Goal: Task Accomplishment & Management: Use online tool/utility

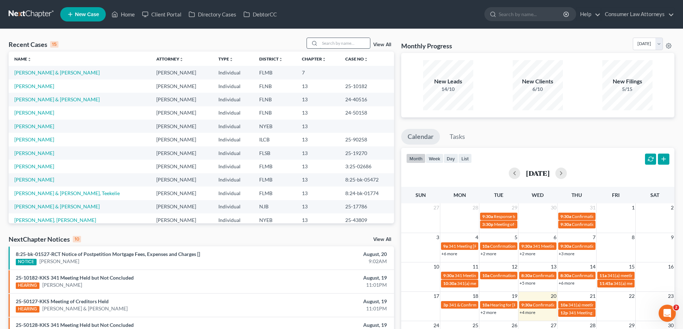
click at [322, 44] on input "search" at bounding box center [345, 43] width 50 height 10
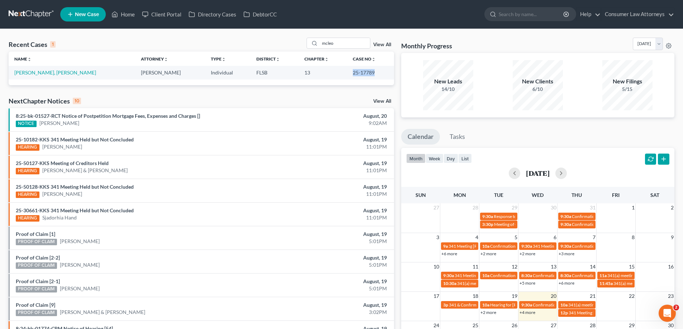
drag, startPoint x: 356, startPoint y: 73, endPoint x: 340, endPoint y: 73, distance: 15.4
click at [347, 73] on td "25-17789" at bounding box center [370, 72] width 47 height 13
copy td "25-17789"
drag, startPoint x: 353, startPoint y: 45, endPoint x: 257, endPoint y: 53, distance: 96.1
click at [258, 53] on div "Recent Cases 1 mcleo View All Name unfold_more expand_more expand_less Attorney…" at bounding box center [201, 62] width 385 height 48
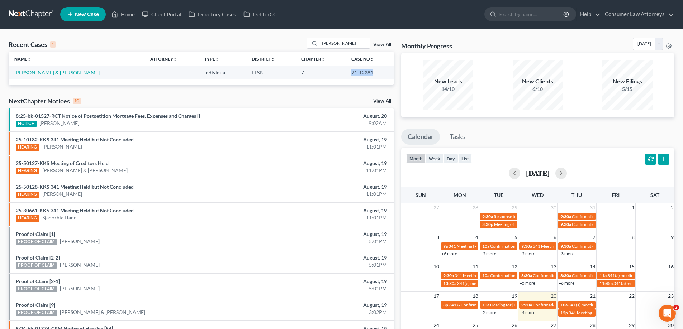
drag, startPoint x: 365, startPoint y: 74, endPoint x: 343, endPoint y: 74, distance: 21.5
click at [346, 74] on td "21-12281" at bounding box center [370, 72] width 48 height 13
copy td "21-12281"
drag, startPoint x: 349, startPoint y: 42, endPoint x: 277, endPoint y: 52, distance: 72.8
click at [280, 51] on div "Recent Cases 1 [PERSON_NAME] View All" at bounding box center [201, 45] width 385 height 14
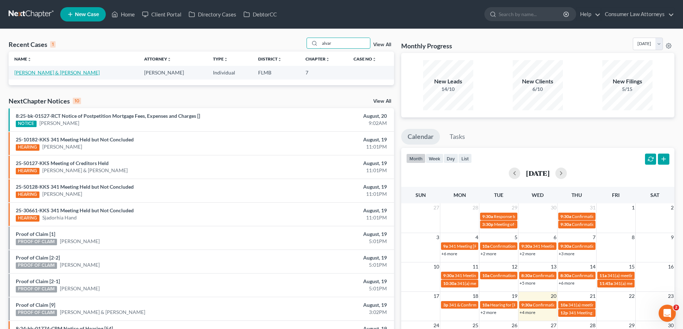
type input "alvar"
click at [78, 76] on link "[PERSON_NAME] & [PERSON_NAME]" at bounding box center [56, 73] width 85 height 6
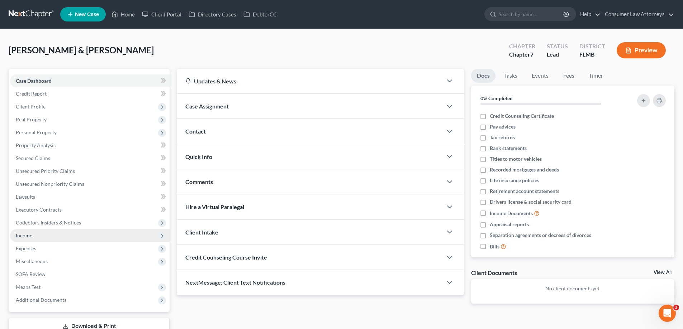
click at [24, 238] on span "Income" at bounding box center [24, 236] width 16 height 6
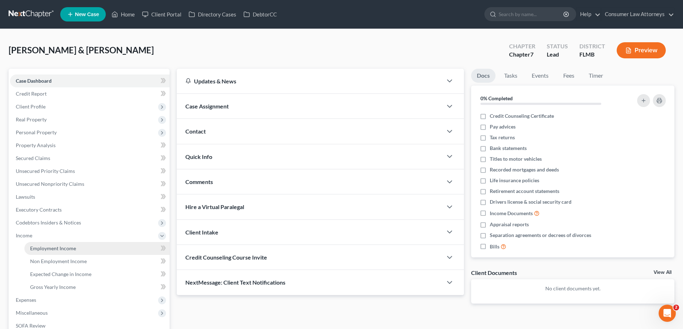
click at [39, 247] on span "Employment Income" at bounding box center [53, 249] width 46 height 6
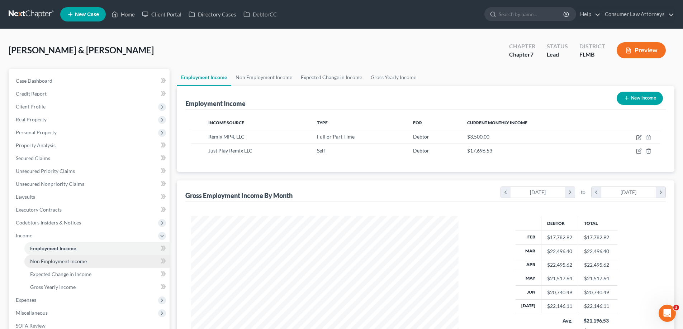
scroll to position [134, 282]
click at [69, 260] on span "Non Employment Income" at bounding box center [58, 261] width 57 height 6
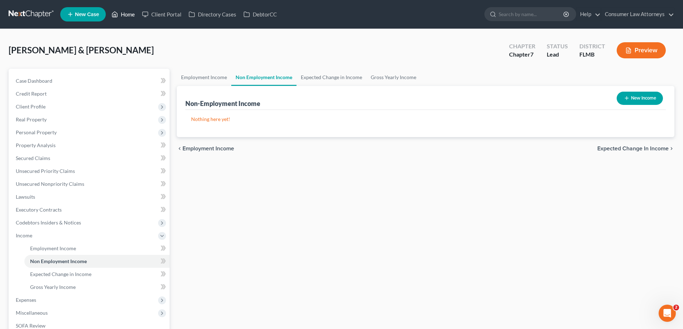
click at [125, 13] on link "Home" at bounding box center [123, 14] width 30 height 13
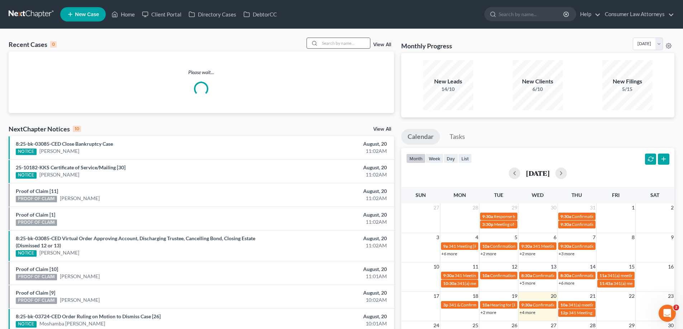
click at [336, 44] on input "search" at bounding box center [345, 43] width 50 height 10
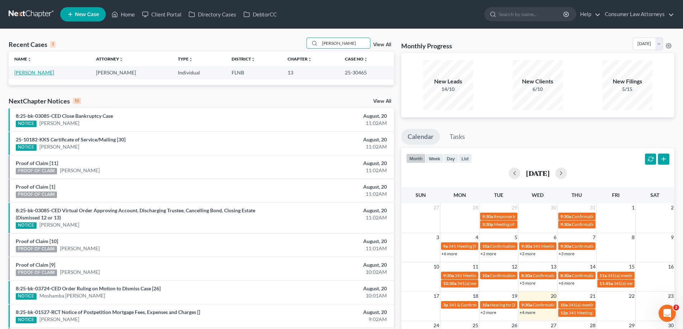
type input "[PERSON_NAME]"
click at [46, 75] on link "[PERSON_NAME]" at bounding box center [34, 73] width 40 height 6
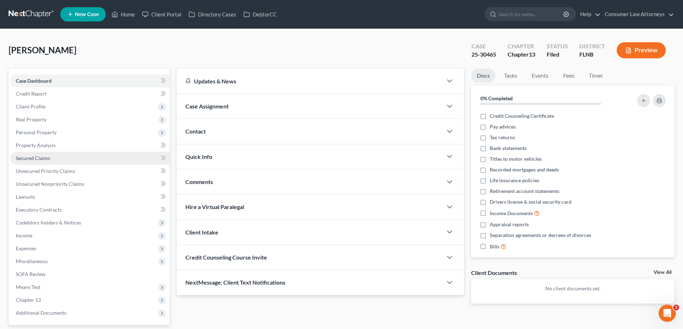
click at [40, 157] on span "Secured Claims" at bounding box center [33, 158] width 34 height 6
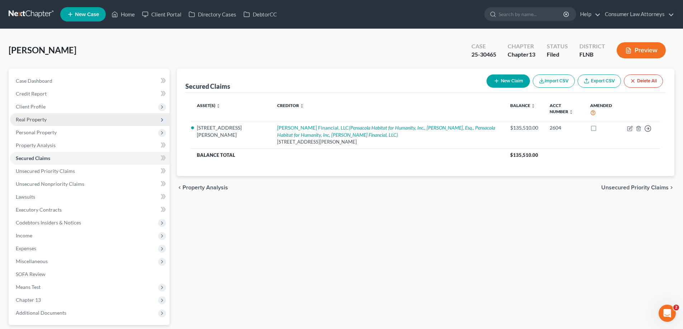
click at [32, 123] on span "Real Property" at bounding box center [90, 119] width 160 height 13
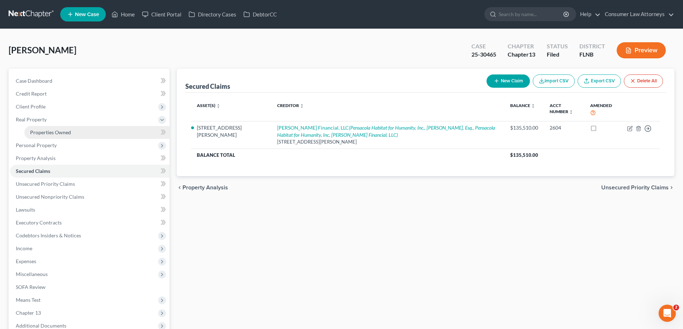
click at [53, 136] on link "Properties Owned" at bounding box center [96, 132] width 145 height 13
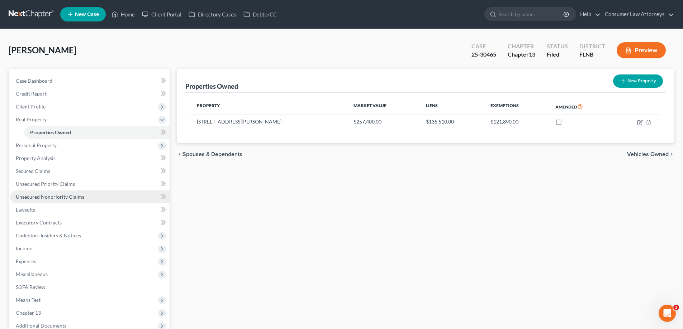
click at [51, 197] on span "Unsecured Nonpriority Claims" at bounding box center [50, 197] width 68 height 6
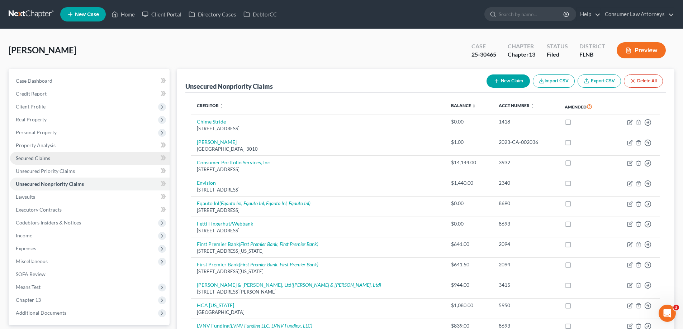
click at [24, 159] on span "Secured Claims" at bounding box center [33, 158] width 34 height 6
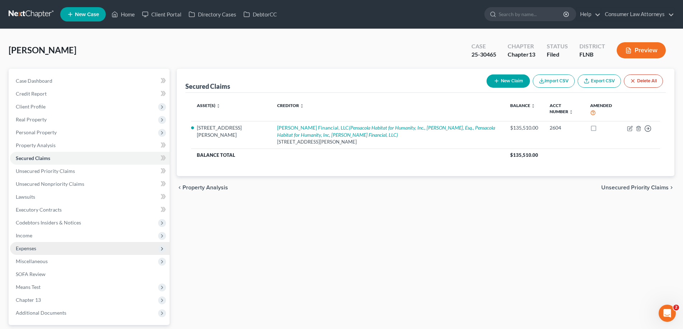
click at [27, 252] on span "Expenses" at bounding box center [90, 248] width 160 height 13
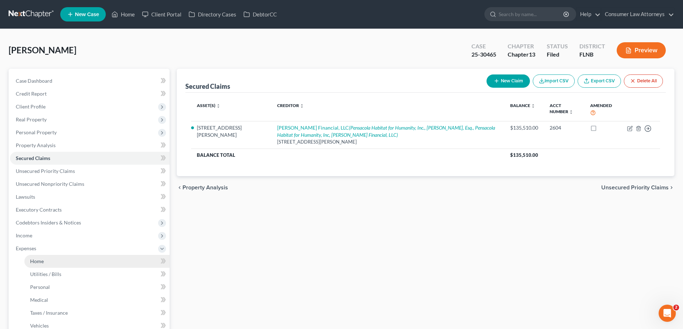
click at [39, 260] on span "Home" at bounding box center [37, 261] width 14 height 6
